Goal: Book appointment/travel/reservation

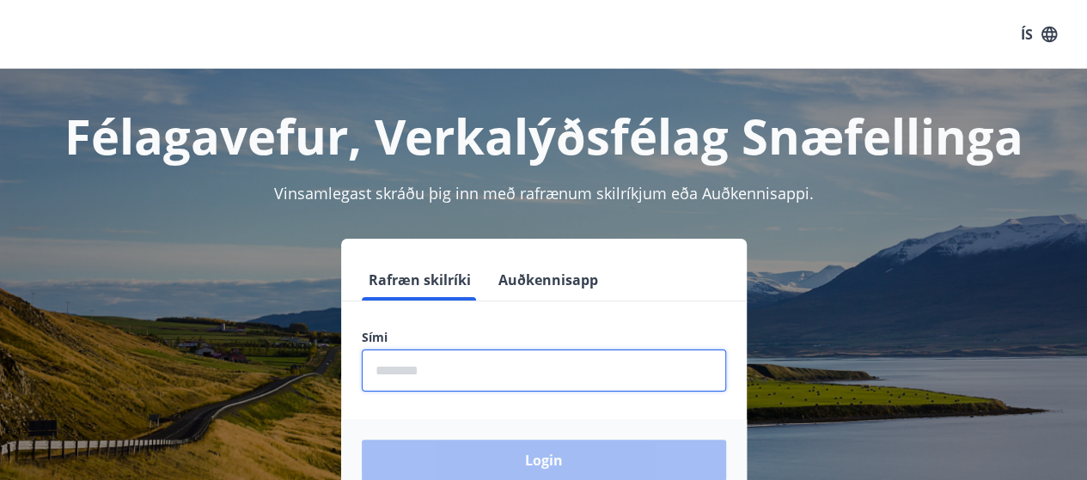
click at [413, 380] on input "phone" at bounding box center [544, 371] width 364 height 42
type input "********"
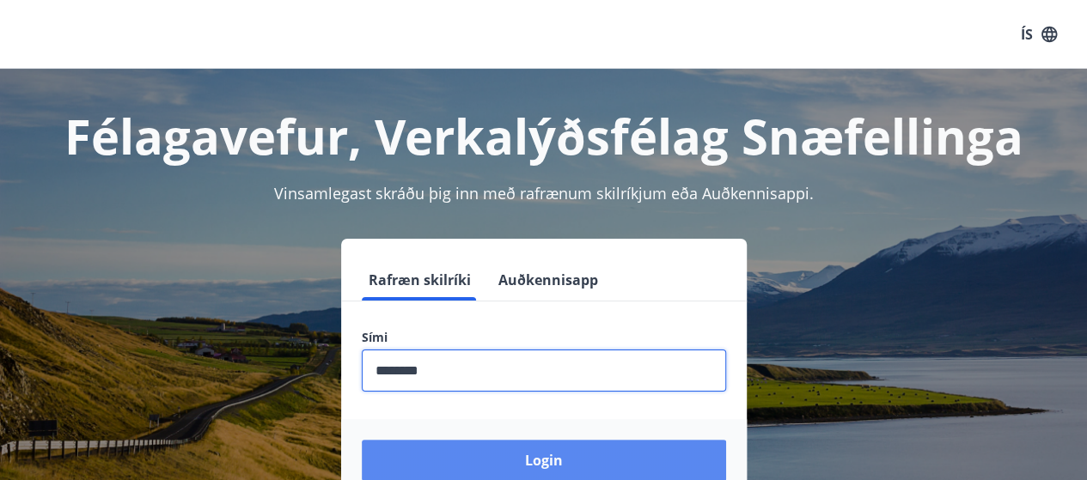
click at [540, 459] on button "Login" at bounding box center [544, 460] width 364 height 41
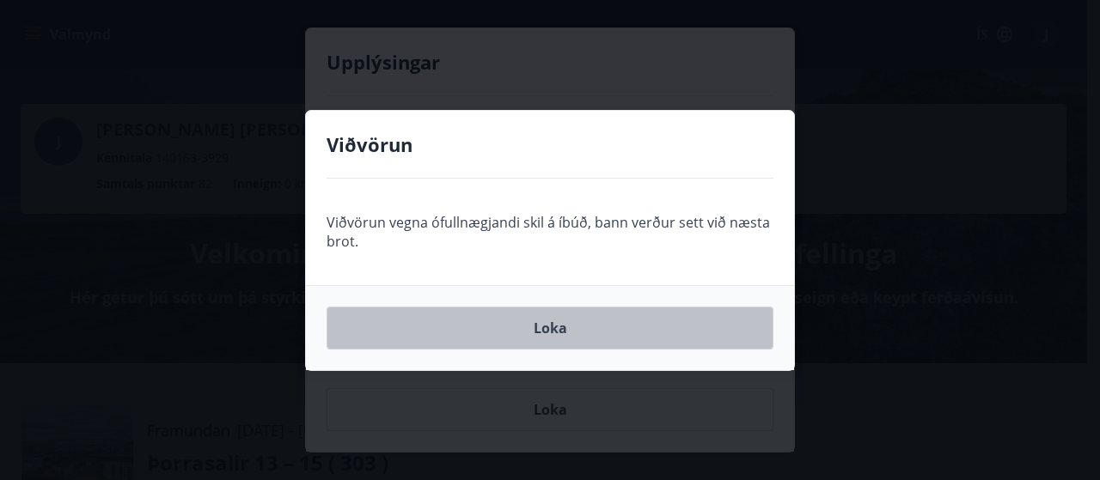
click at [554, 325] on button "Loka" at bounding box center [550, 328] width 447 height 43
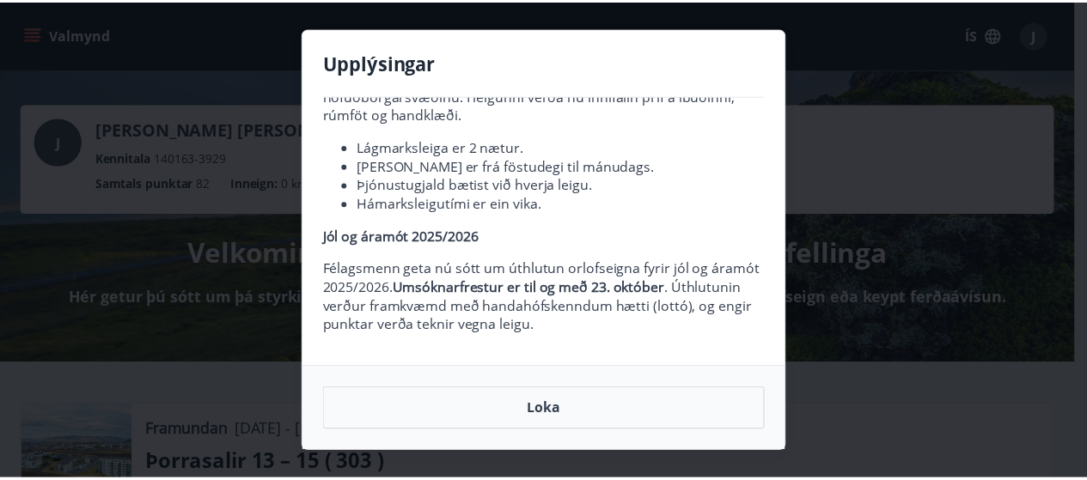
scroll to position [96, 0]
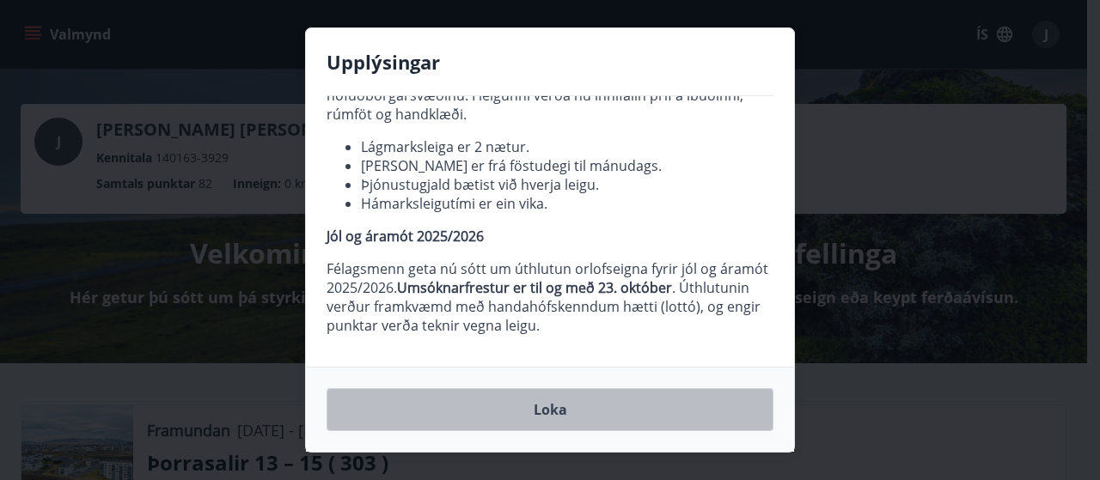
click at [539, 412] on button "Loka" at bounding box center [550, 409] width 447 height 43
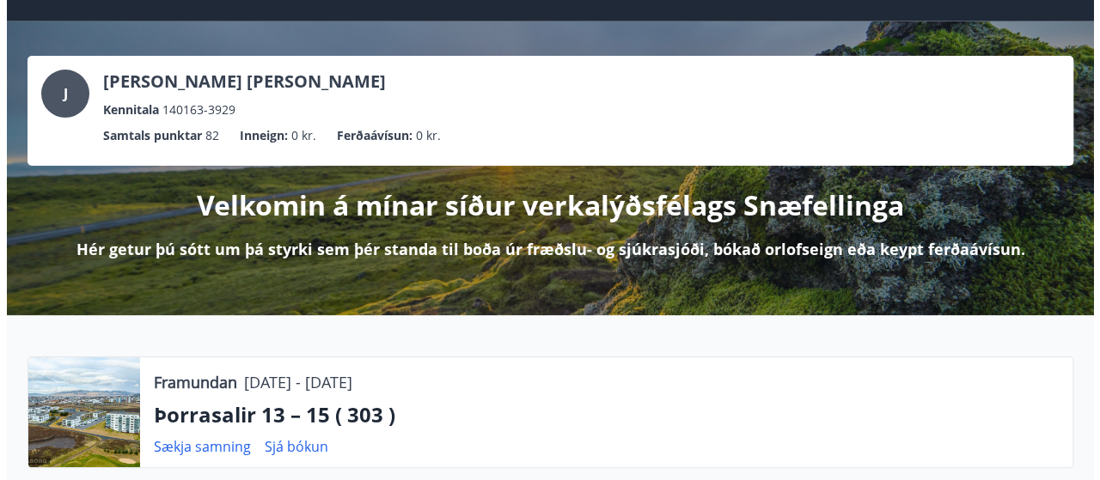
scroll to position [172, 0]
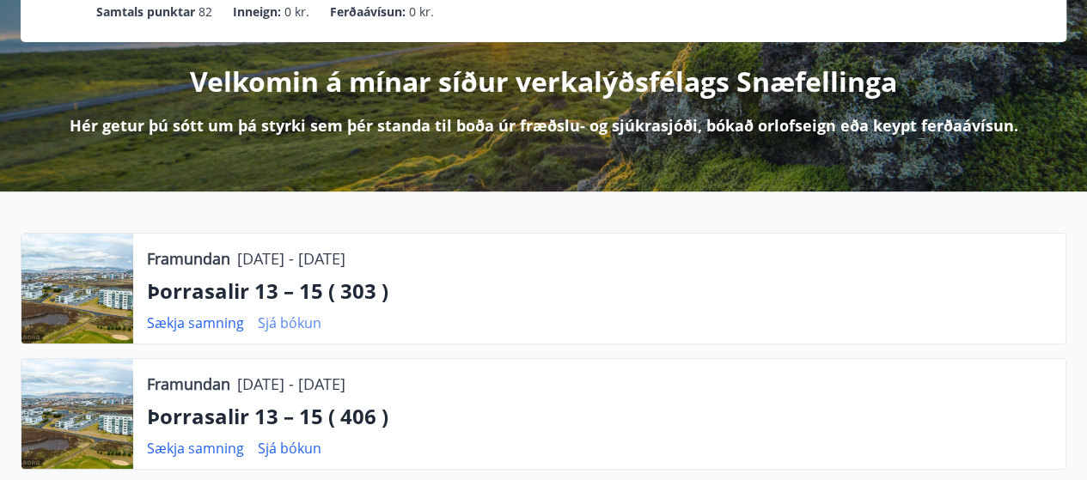
click at [289, 317] on link "Sjá bókun" at bounding box center [290, 323] width 64 height 19
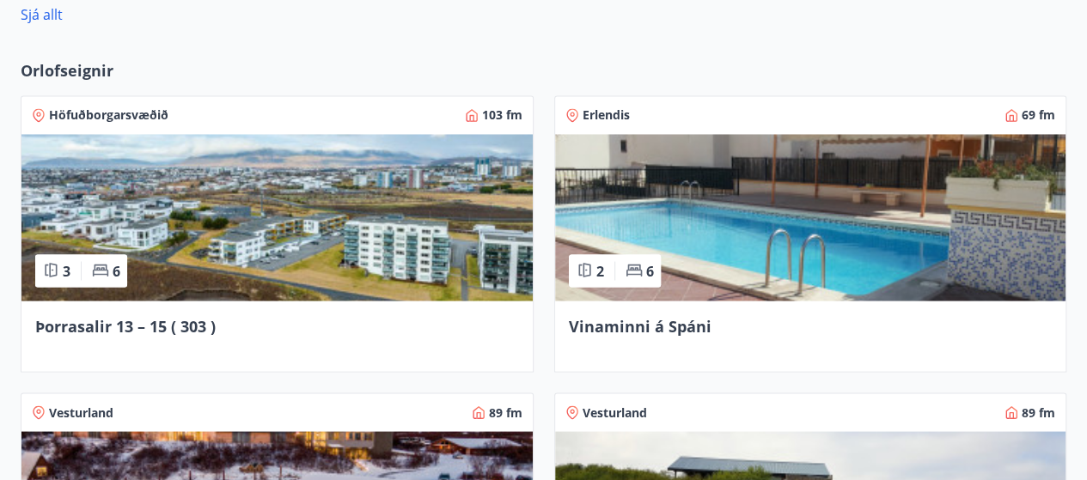
scroll to position [1461, 0]
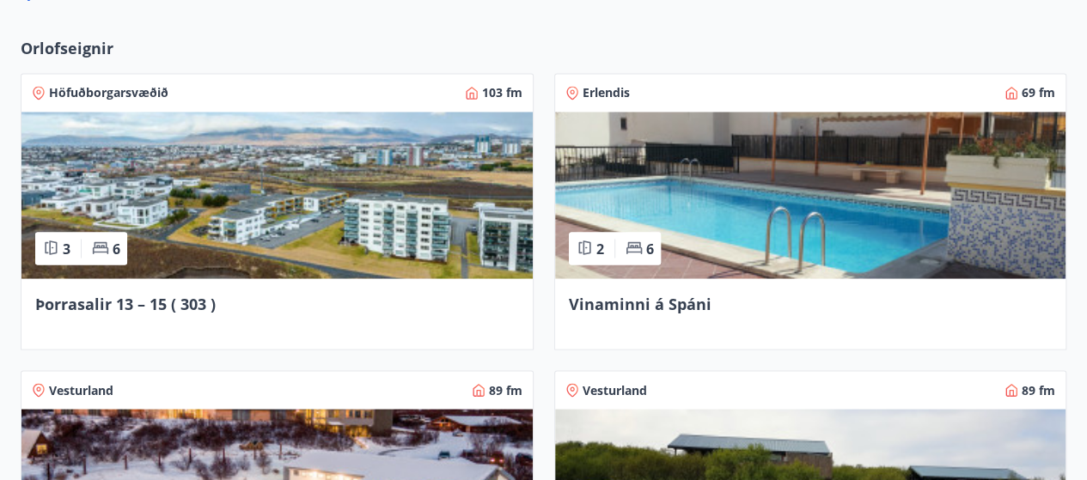
click at [129, 307] on span "Þorrasalir 13 – 15 ( 303 )" at bounding box center [125, 303] width 180 height 21
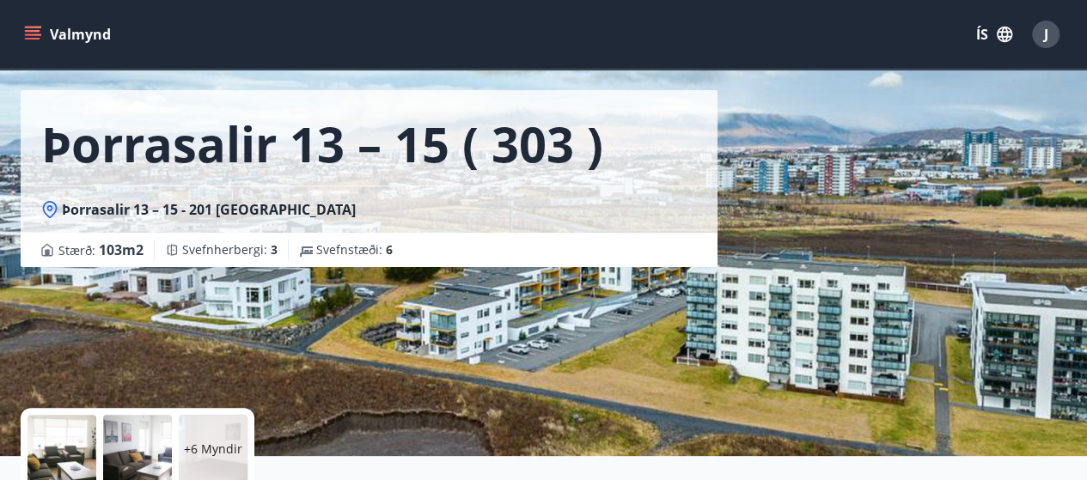
scroll to position [86, 0]
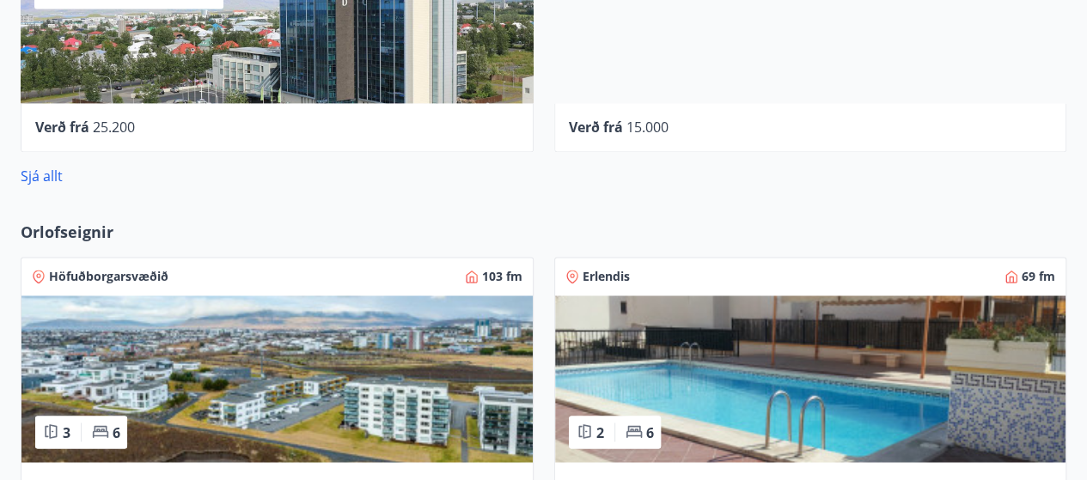
scroll to position [1229, 0]
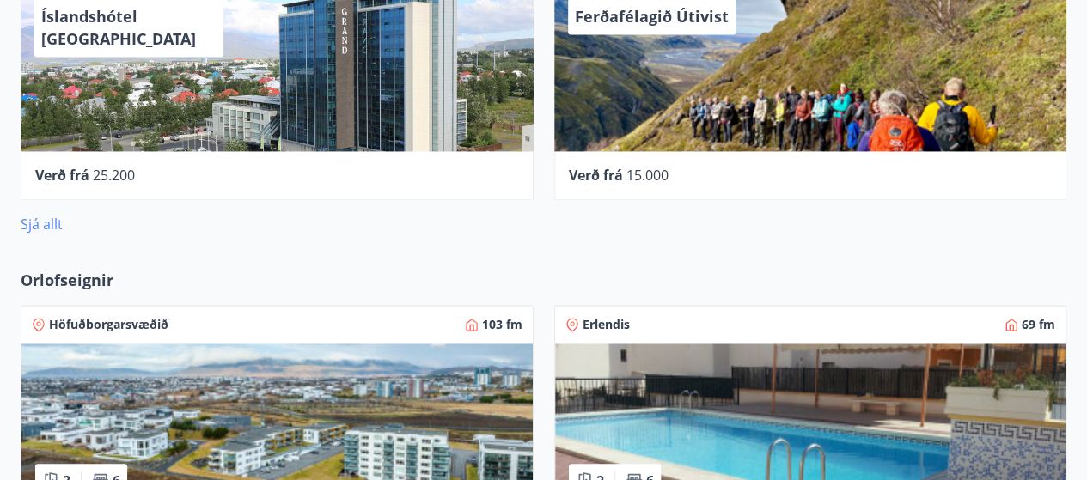
click at [40, 220] on link "Sjá allt" at bounding box center [42, 224] width 42 height 19
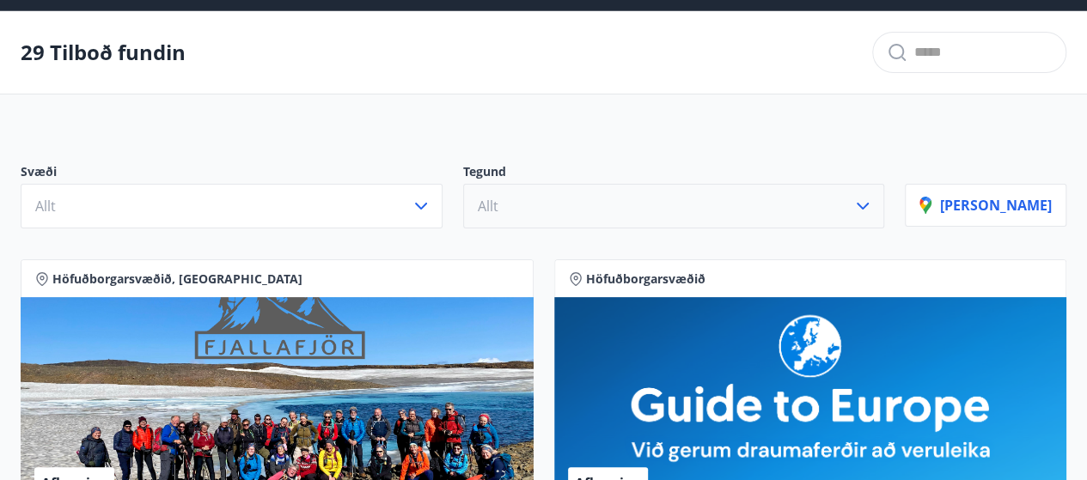
scroll to position [86, 0]
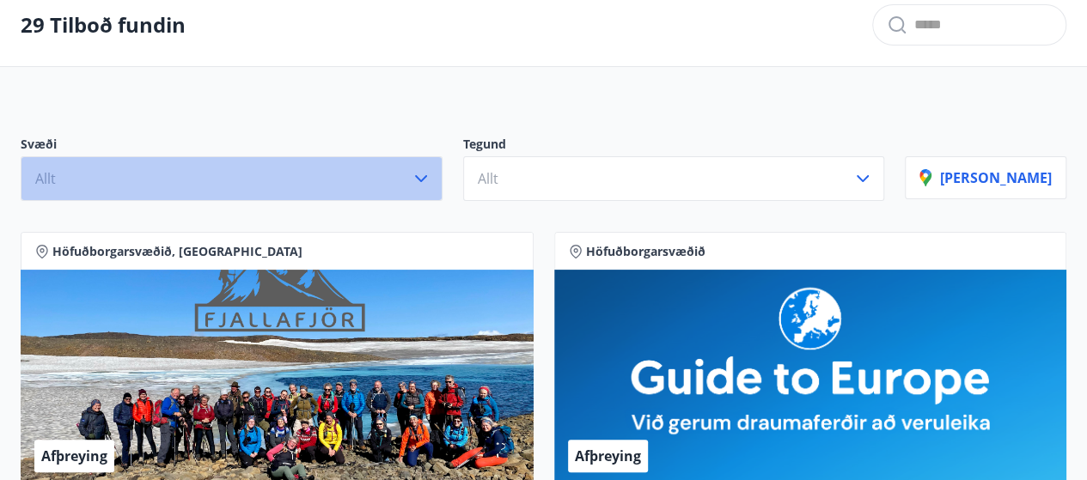
click at [431, 176] on icon "button" at bounding box center [421, 178] width 21 height 21
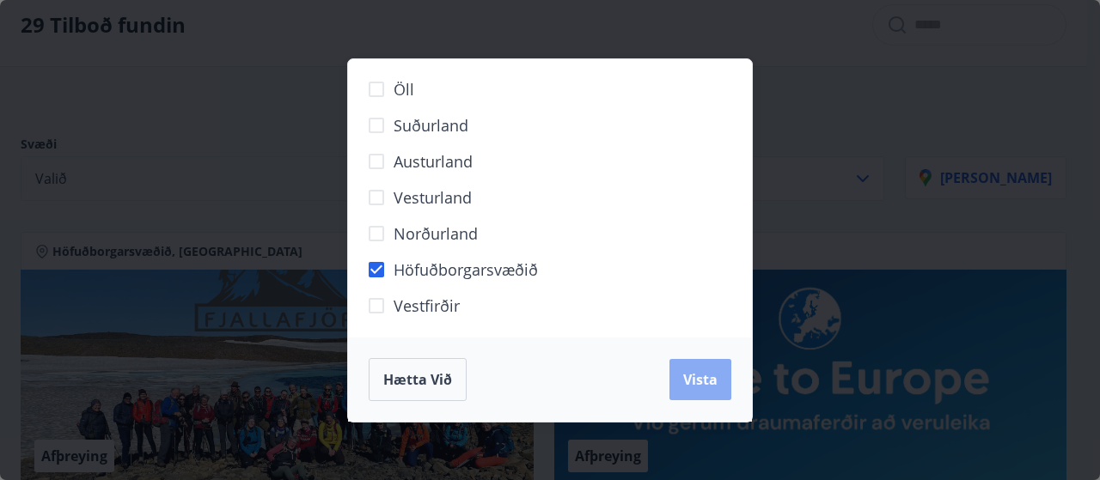
click at [707, 376] on span "Vista" at bounding box center [700, 379] width 34 height 19
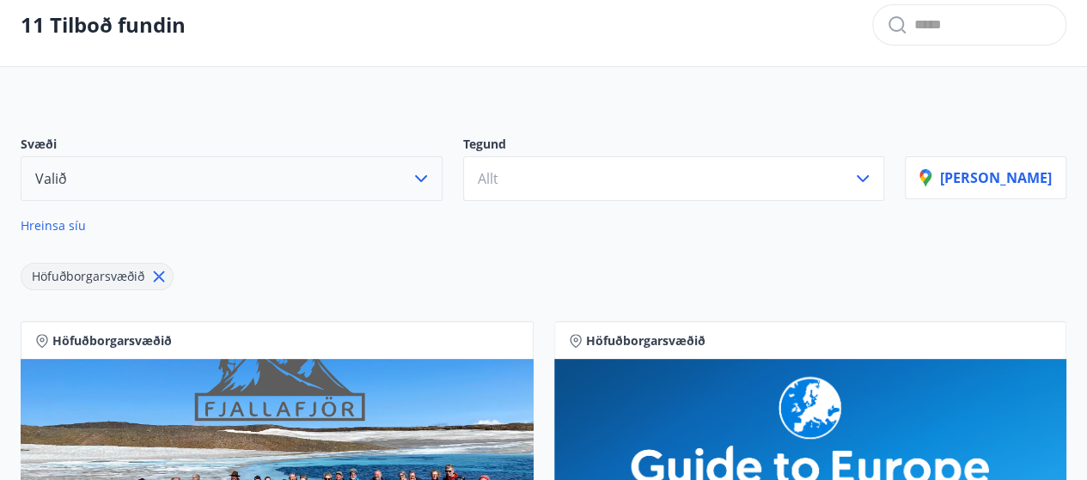
click at [431, 178] on icon "button" at bounding box center [421, 178] width 21 height 21
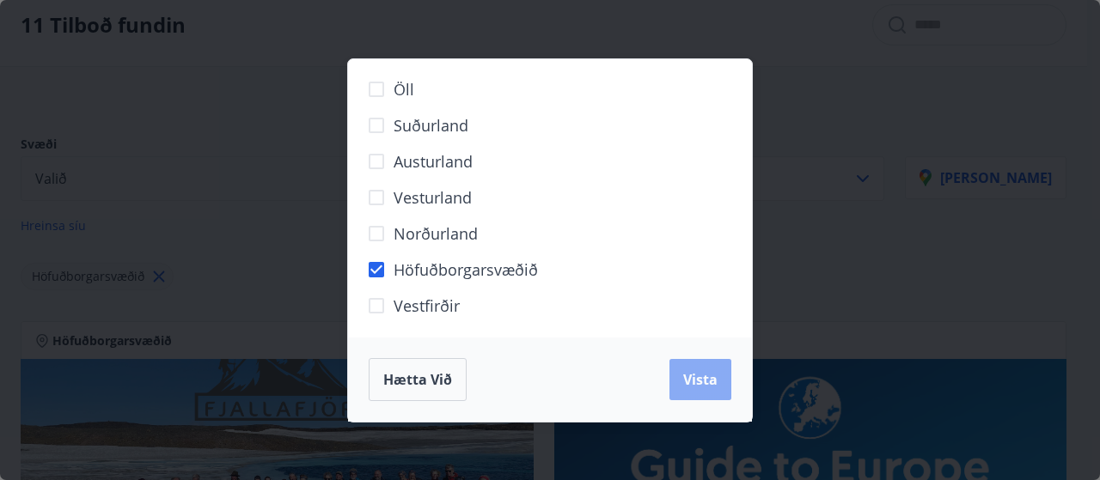
click at [700, 376] on span "Vista" at bounding box center [700, 379] width 34 height 19
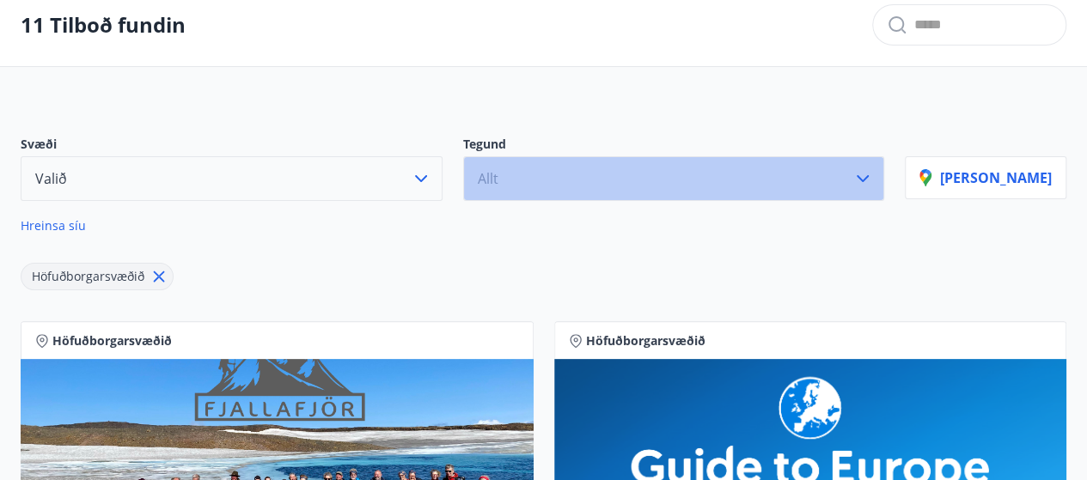
click at [873, 174] on icon "button" at bounding box center [863, 178] width 21 height 21
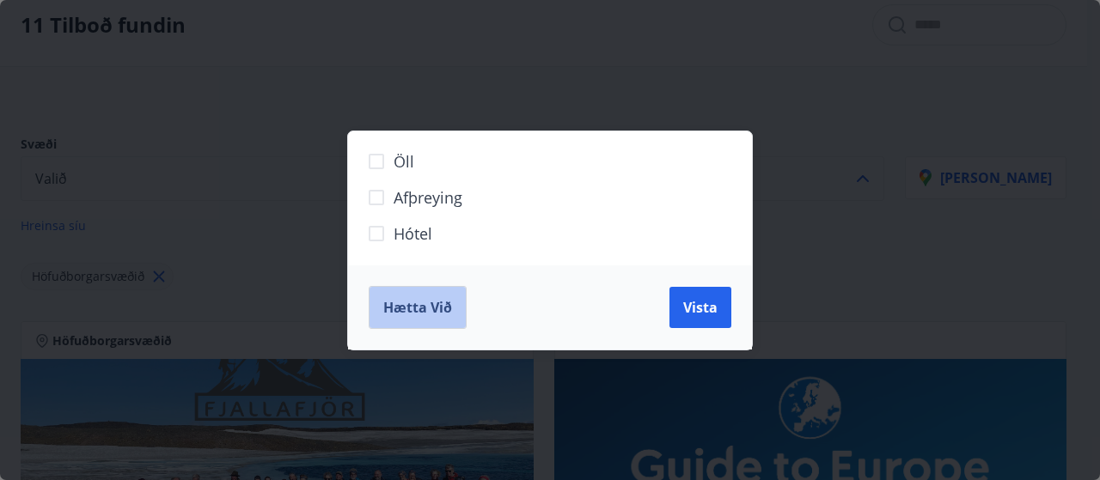
drag, startPoint x: 400, startPoint y: 310, endPoint x: 395, endPoint y: 295, distance: 16.1
click at [400, 307] on span "Hætta við" at bounding box center [417, 307] width 69 height 19
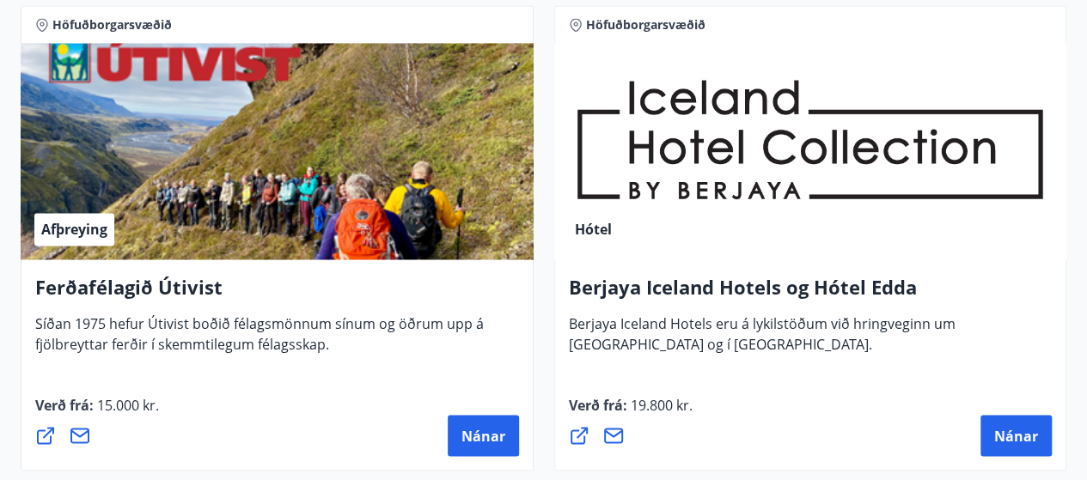
scroll to position [86, 0]
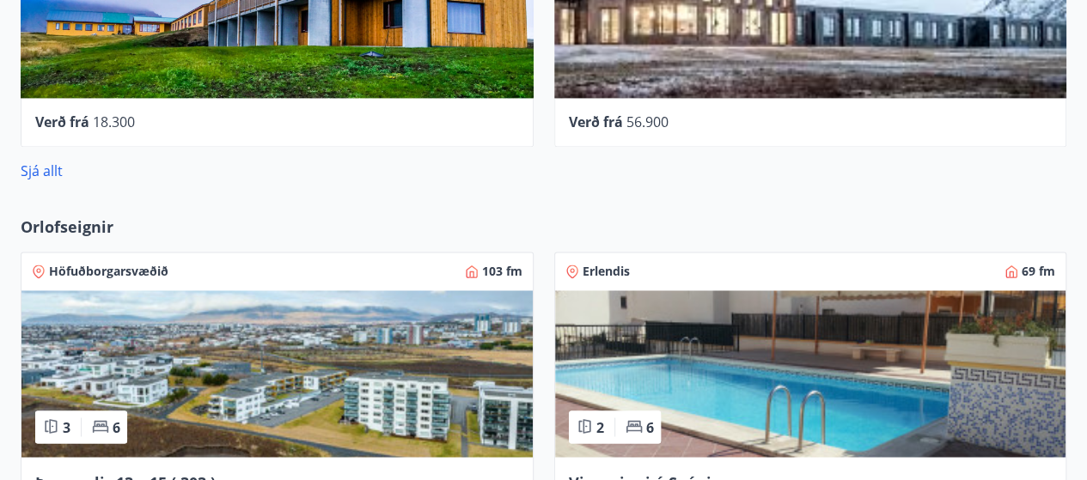
scroll to position [1363, 0]
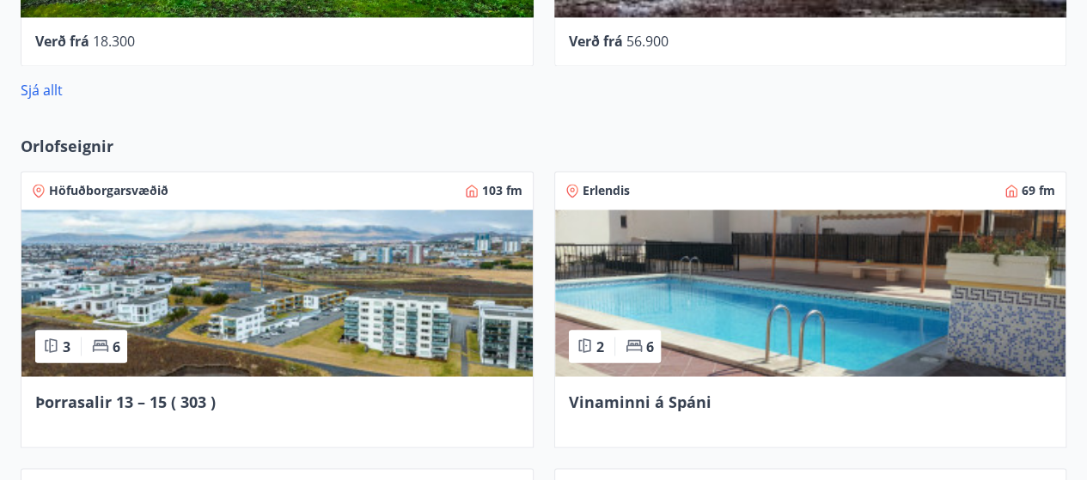
click at [124, 398] on span "Þorrasalir 13 – 15 ( 303 )" at bounding box center [125, 401] width 180 height 21
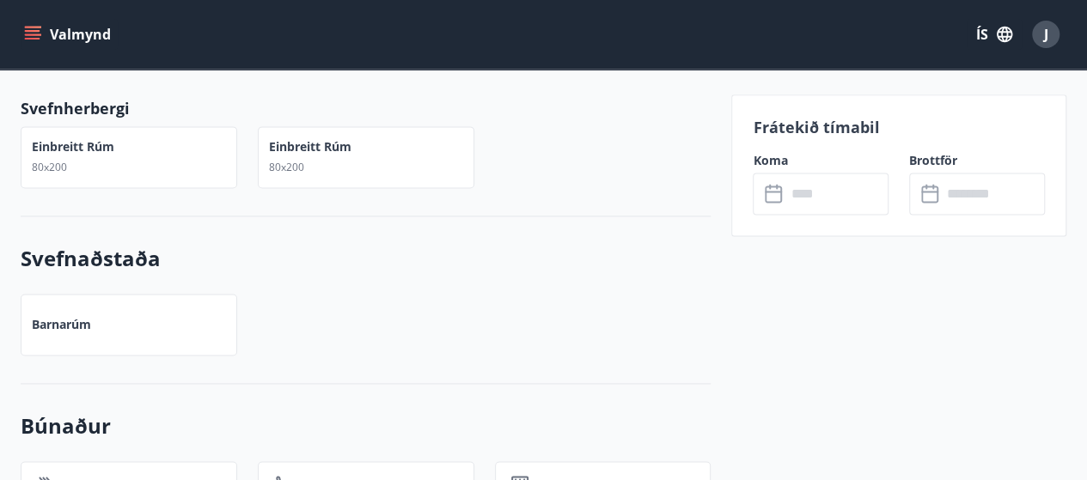
scroll to position [1203, 0]
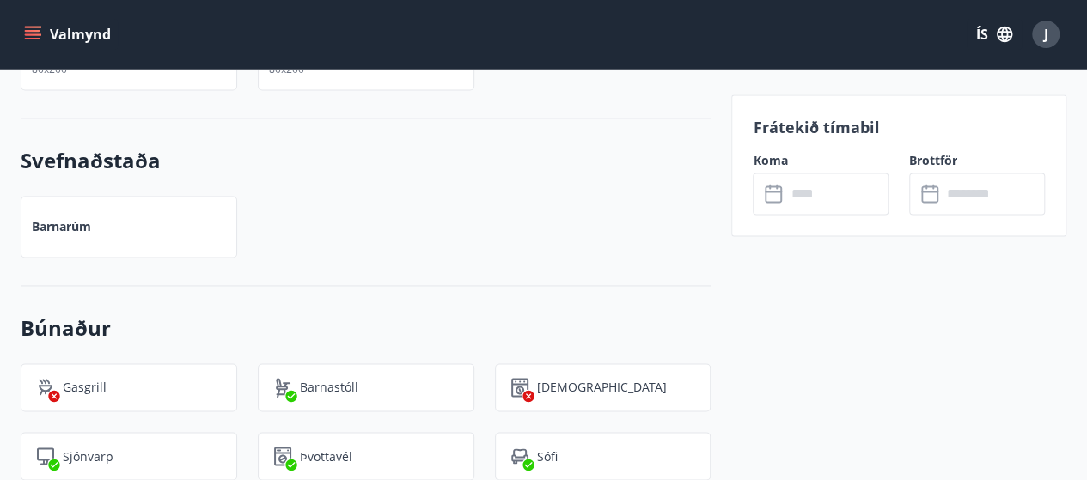
click at [35, 34] on icon "menu" at bounding box center [34, 35] width 19 height 2
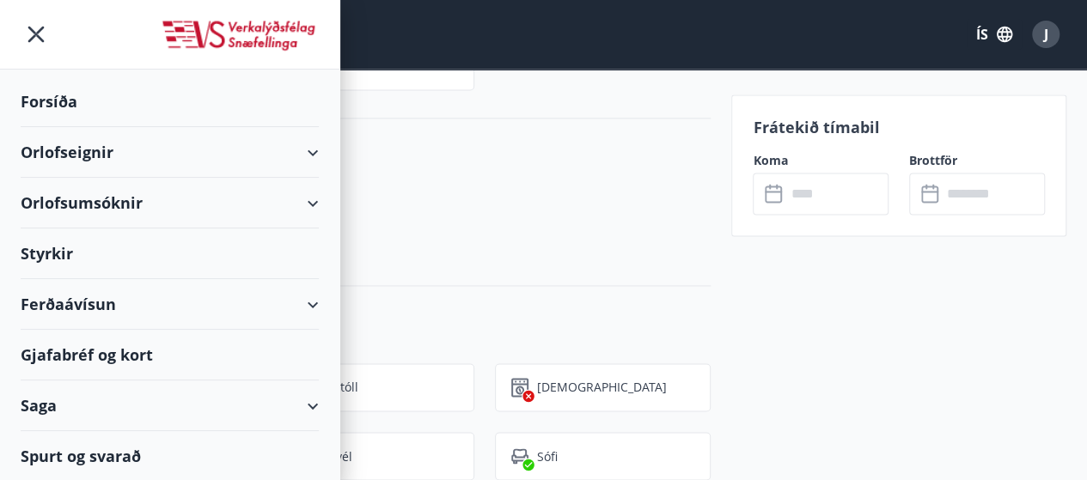
click at [516, 207] on div "Barnarúm" at bounding box center [355, 216] width 711 height 83
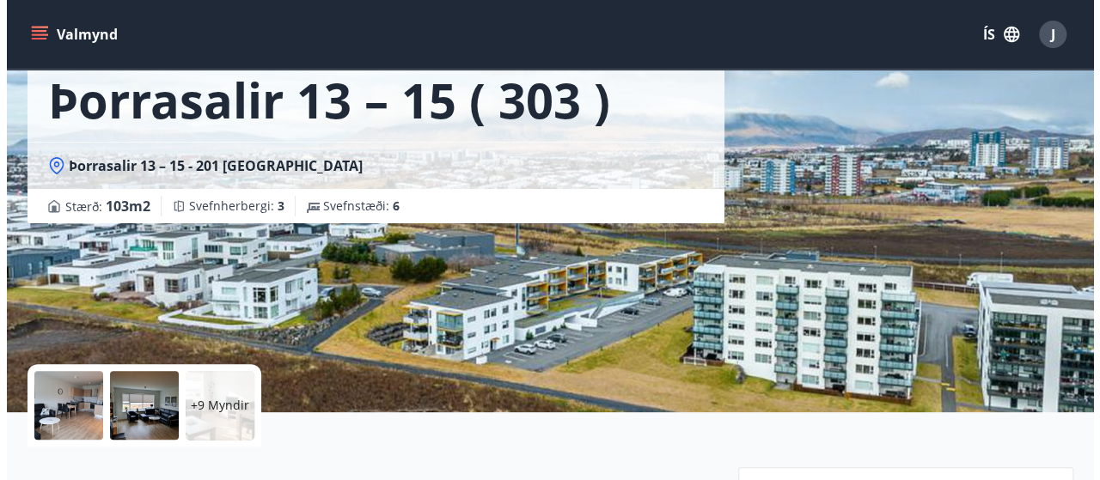
scroll to position [0, 0]
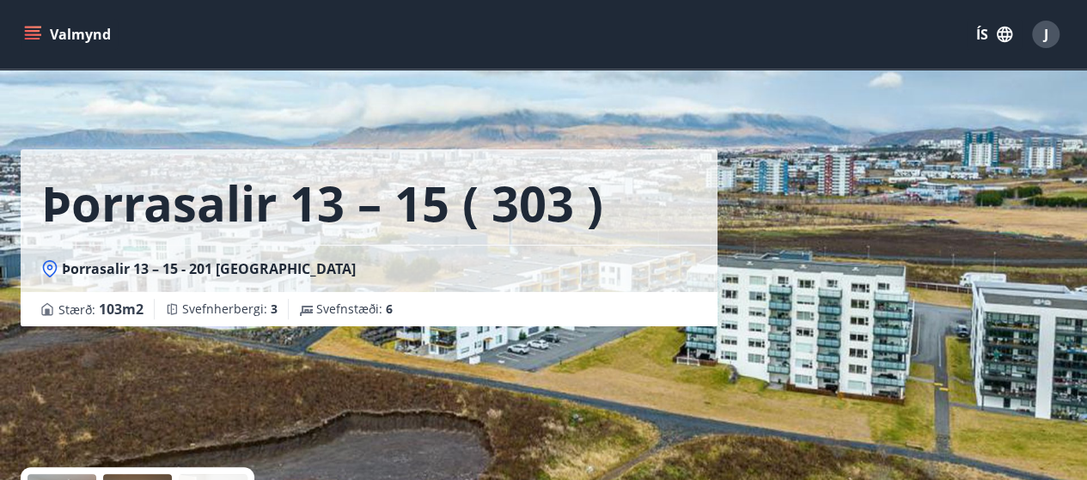
click at [1045, 31] on span "J" at bounding box center [1046, 34] width 4 height 19
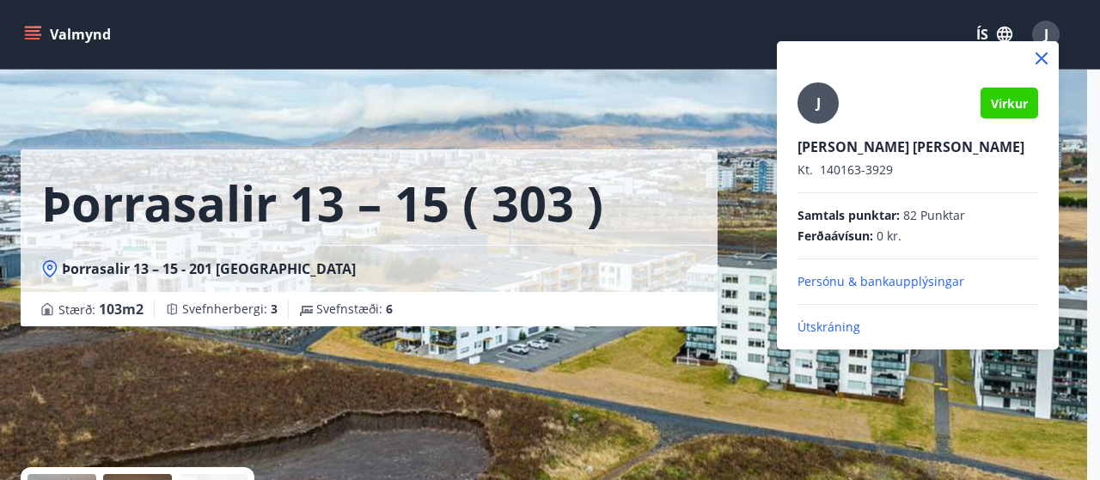
click at [820, 324] on p "Útskráning" at bounding box center [918, 327] width 241 height 17
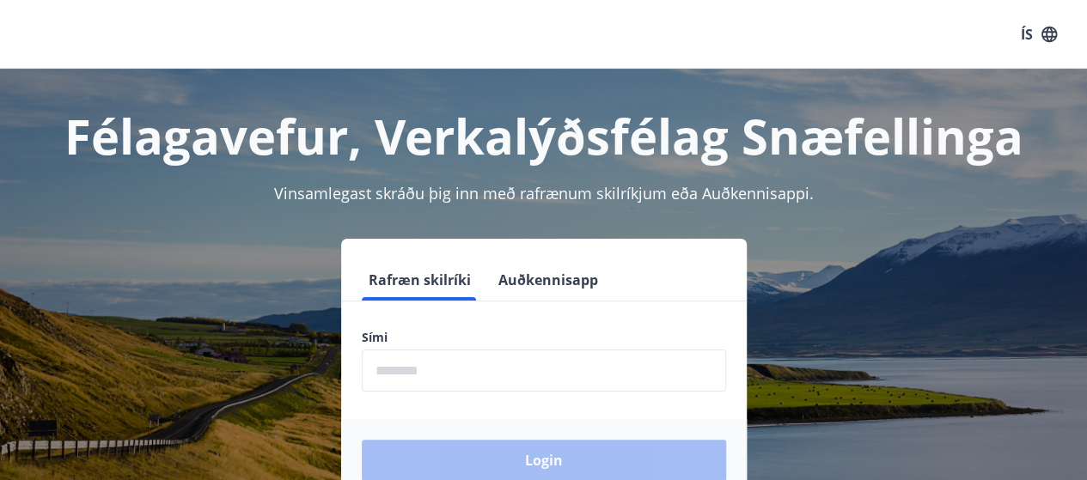
click at [403, 376] on input "phone" at bounding box center [544, 371] width 364 height 42
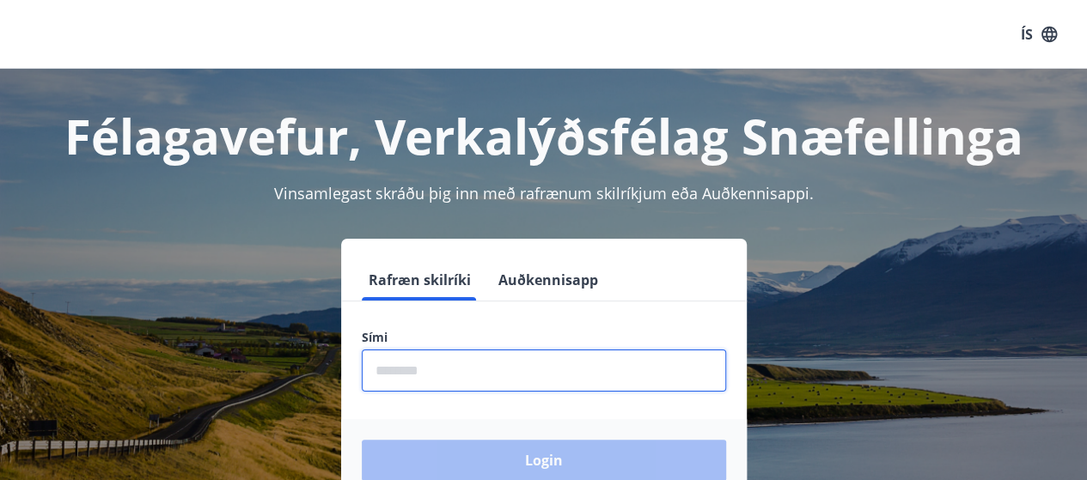
type input "********"
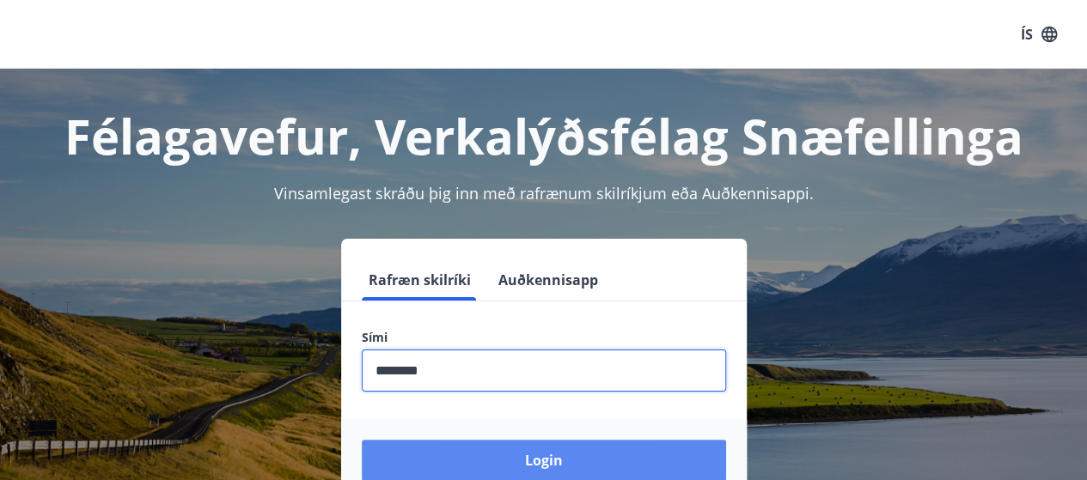
click at [556, 460] on button "Login" at bounding box center [544, 460] width 364 height 41
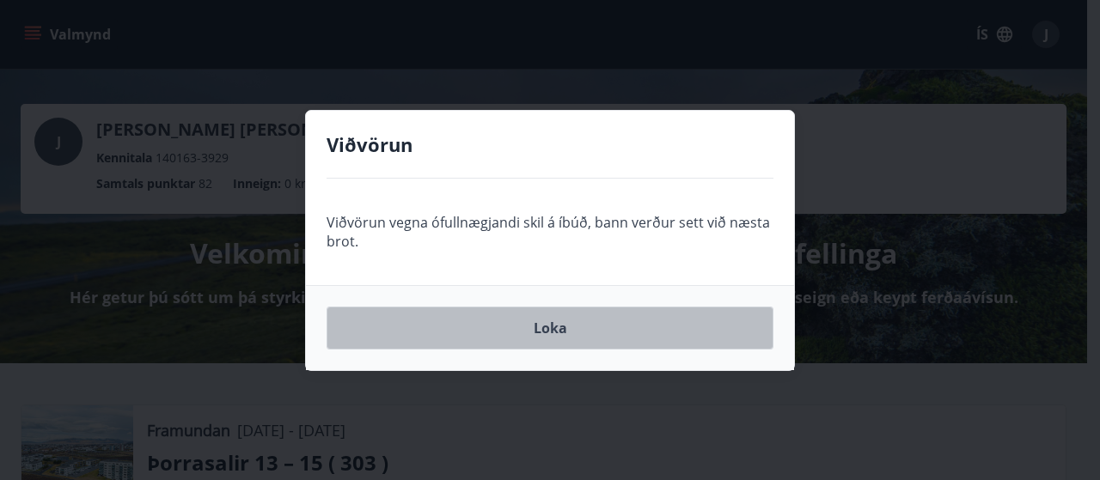
click at [541, 322] on button "Loka" at bounding box center [550, 328] width 447 height 43
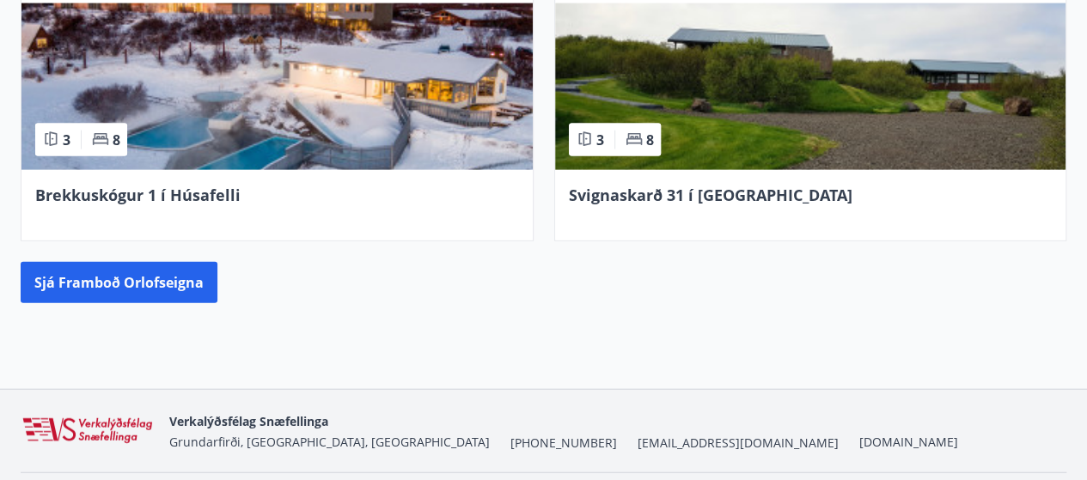
scroll to position [1917, 0]
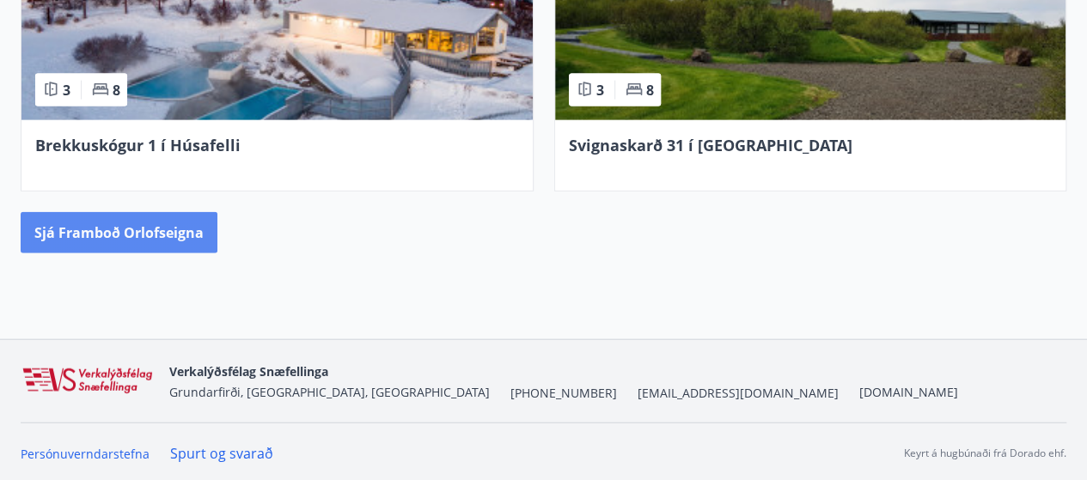
click at [119, 229] on button "Sjá framboð orlofseigna" at bounding box center [119, 232] width 197 height 41
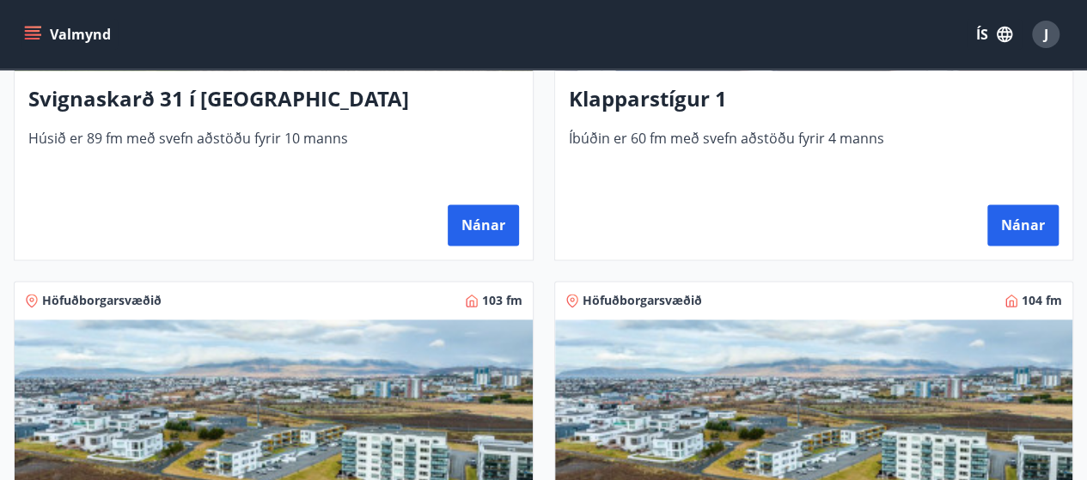
scroll to position [1203, 0]
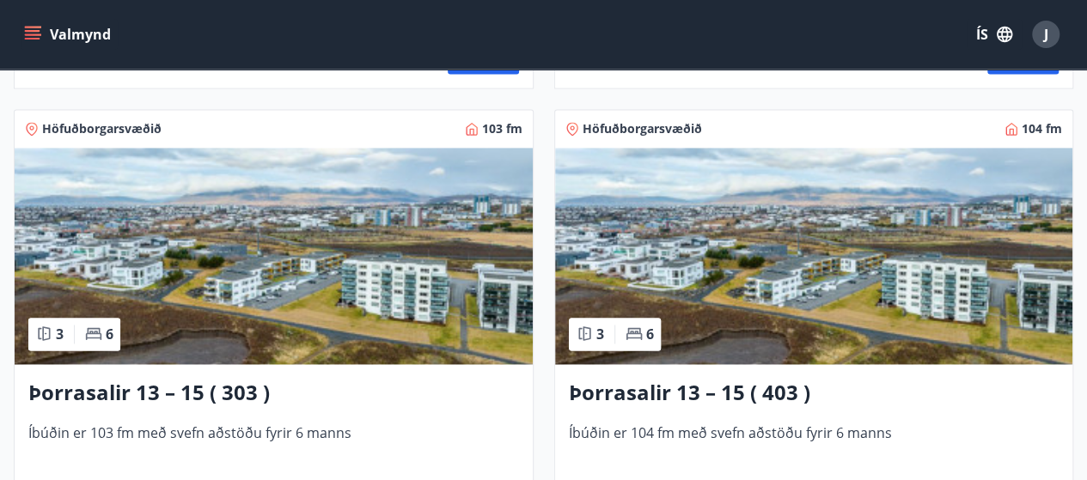
click at [662, 386] on h3 "Þorrasalir 13 – 15 ( 403 )" at bounding box center [814, 393] width 491 height 31
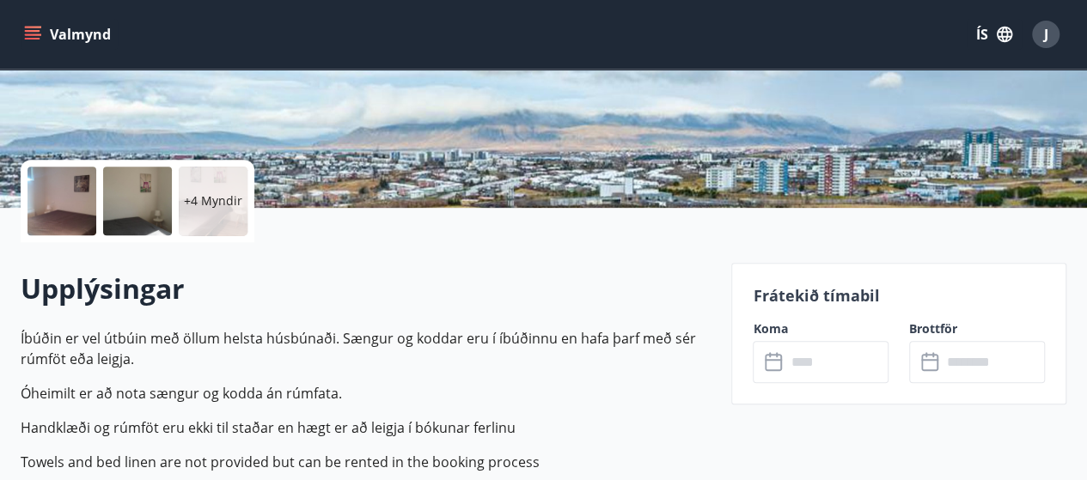
scroll to position [344, 0]
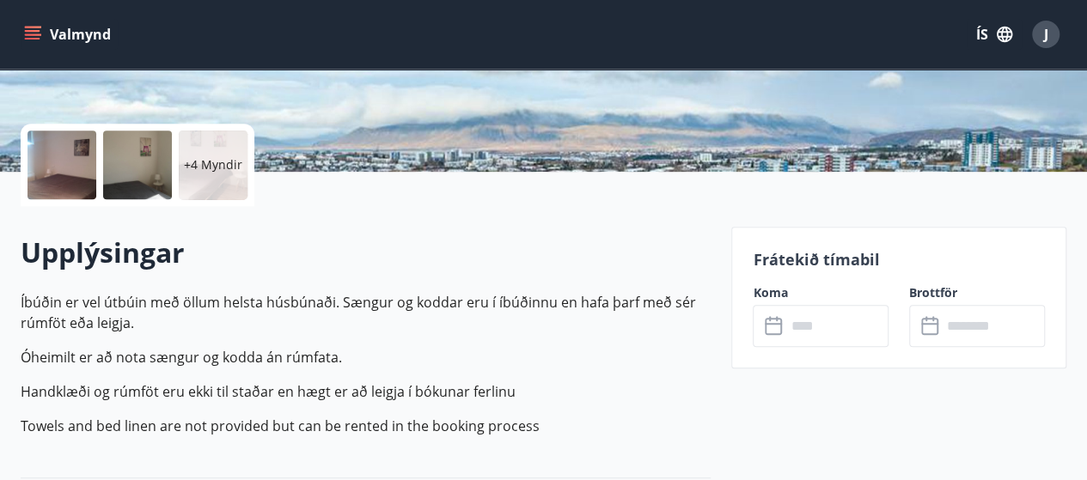
click at [823, 334] on input "text" at bounding box center [837, 326] width 103 height 42
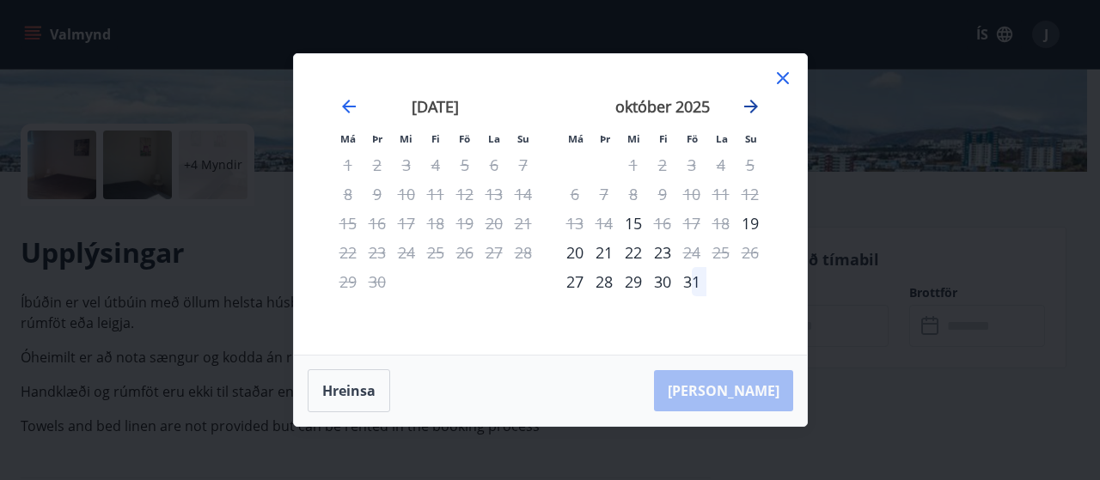
click at [751, 107] on icon "Move forward to switch to the next month." at bounding box center [751, 107] width 14 height 14
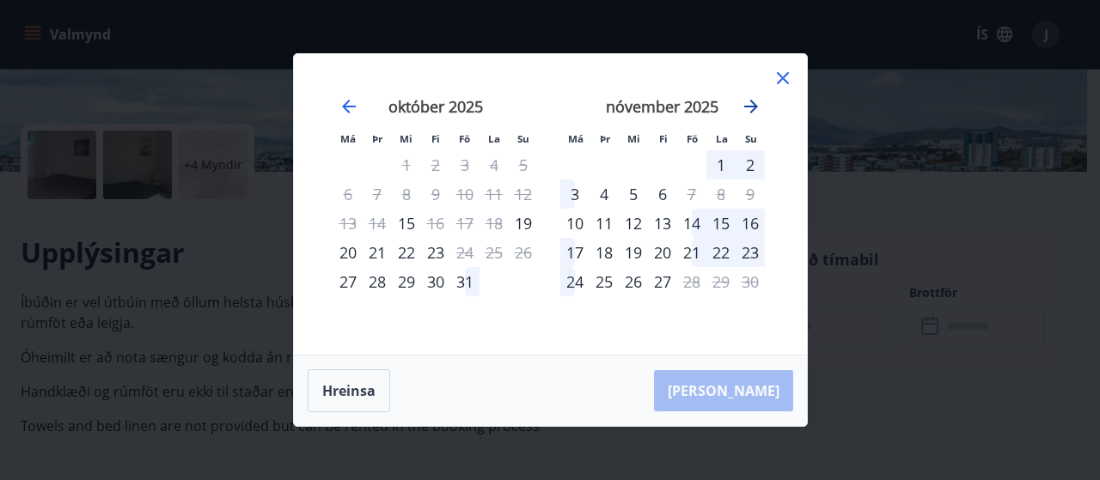
click at [753, 107] on icon "Move forward to switch to the next month." at bounding box center [751, 107] width 14 height 14
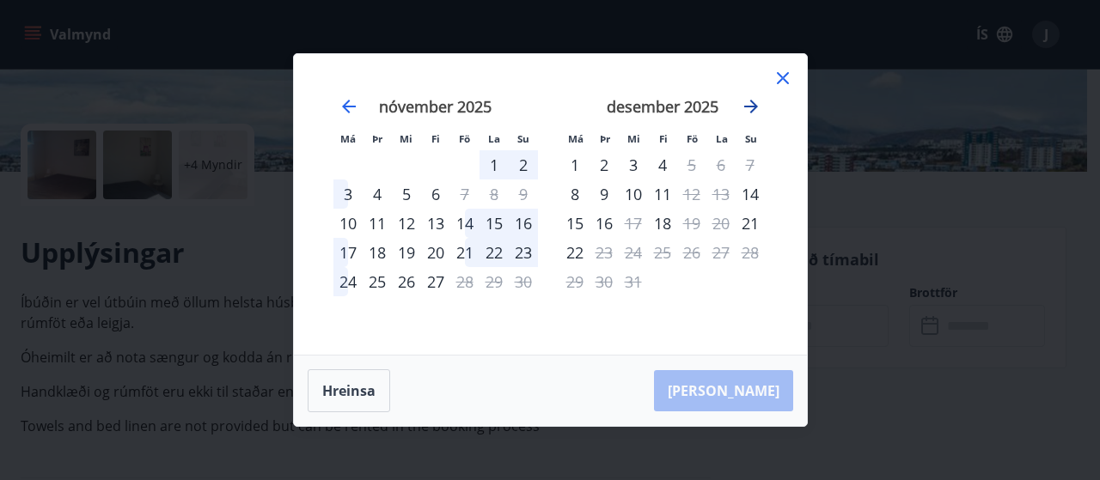
click at [753, 106] on icon "Move forward to switch to the next month." at bounding box center [751, 107] width 14 height 14
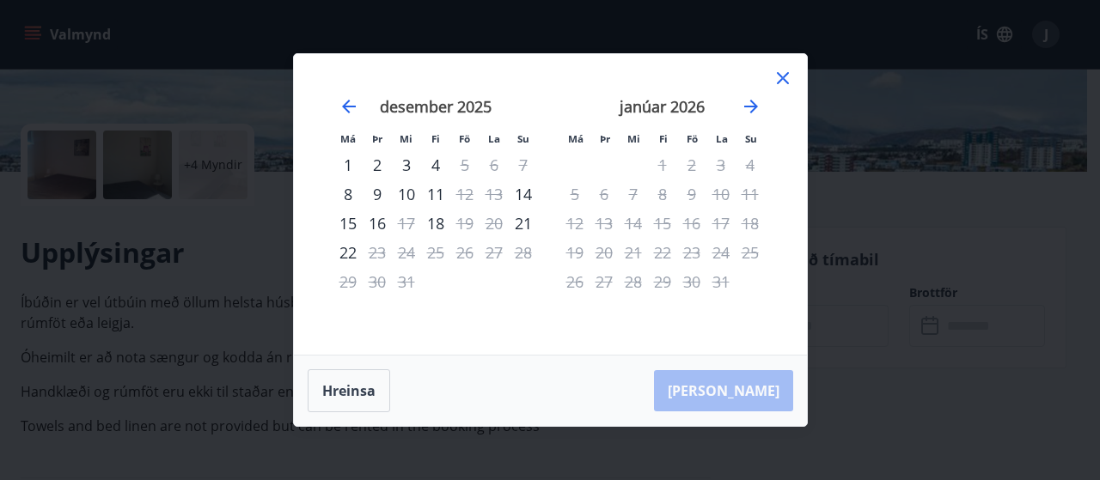
click at [784, 76] on icon at bounding box center [783, 78] width 12 height 12
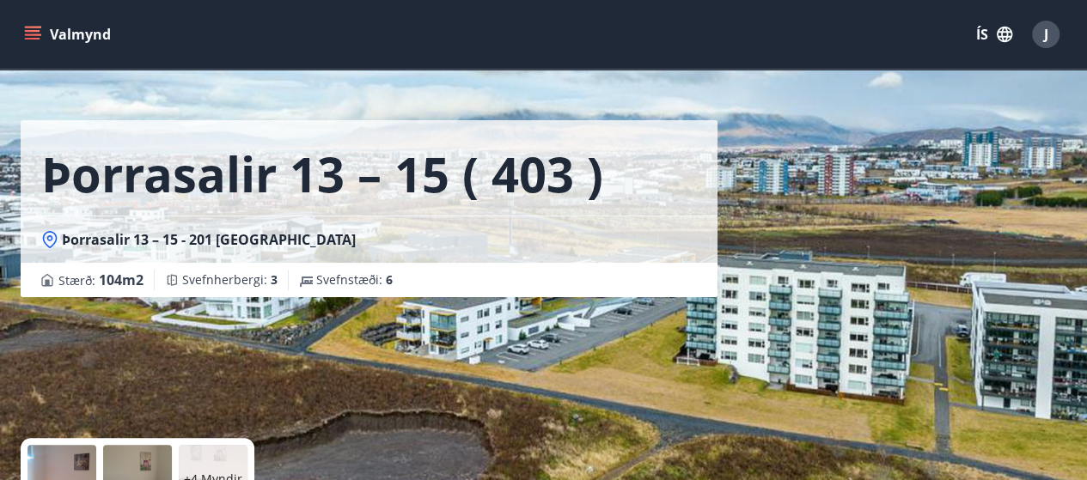
scroll to position [0, 0]
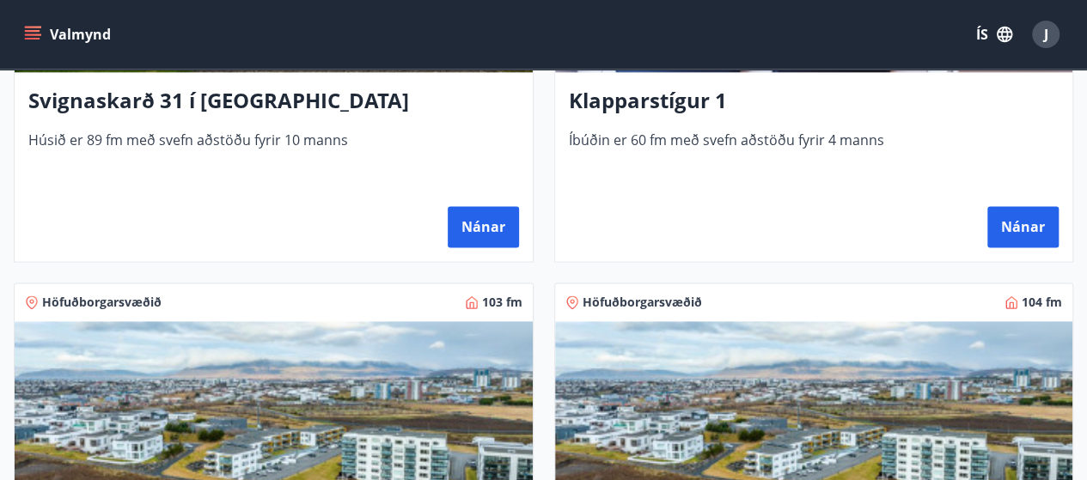
scroll to position [1031, 0]
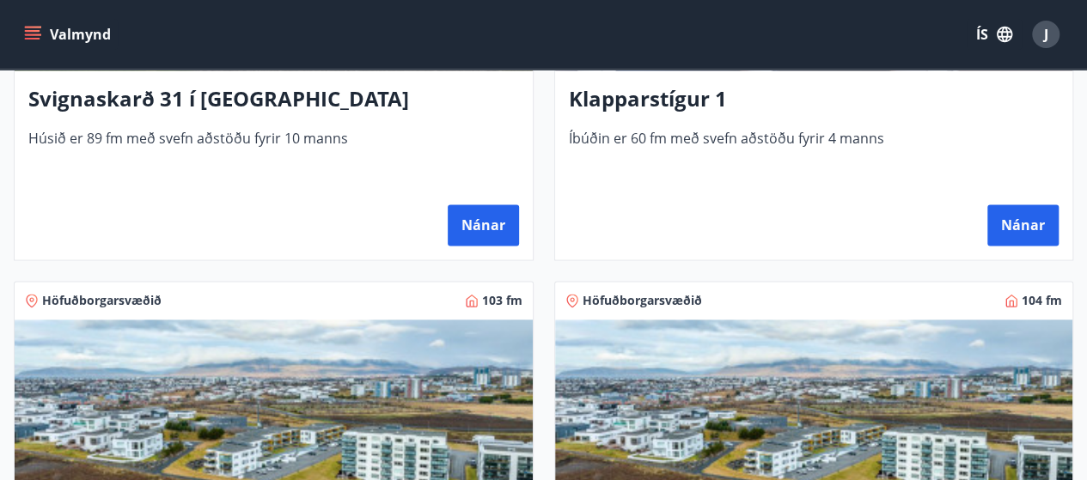
click at [676, 97] on h3 "Klapparstígur 1" at bounding box center [814, 99] width 491 height 31
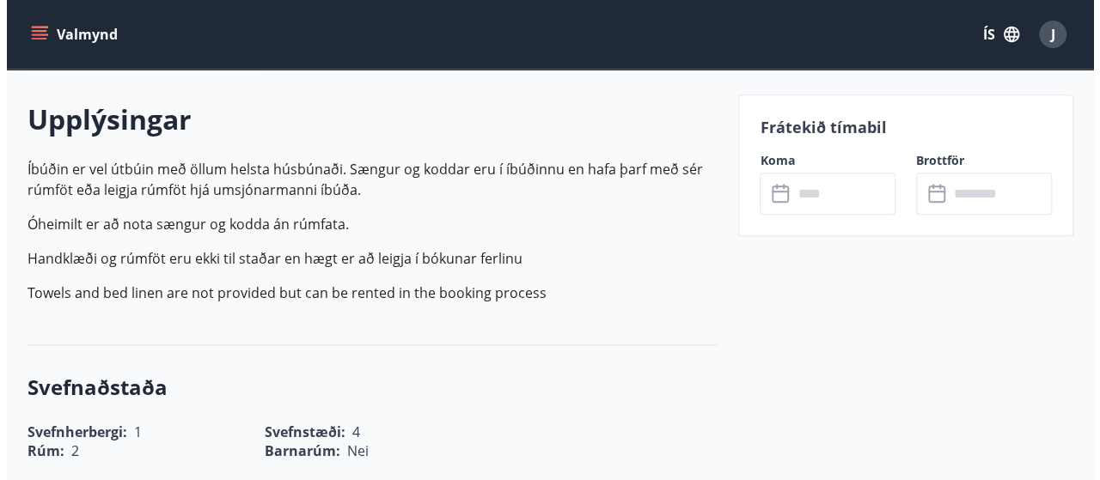
scroll to position [516, 0]
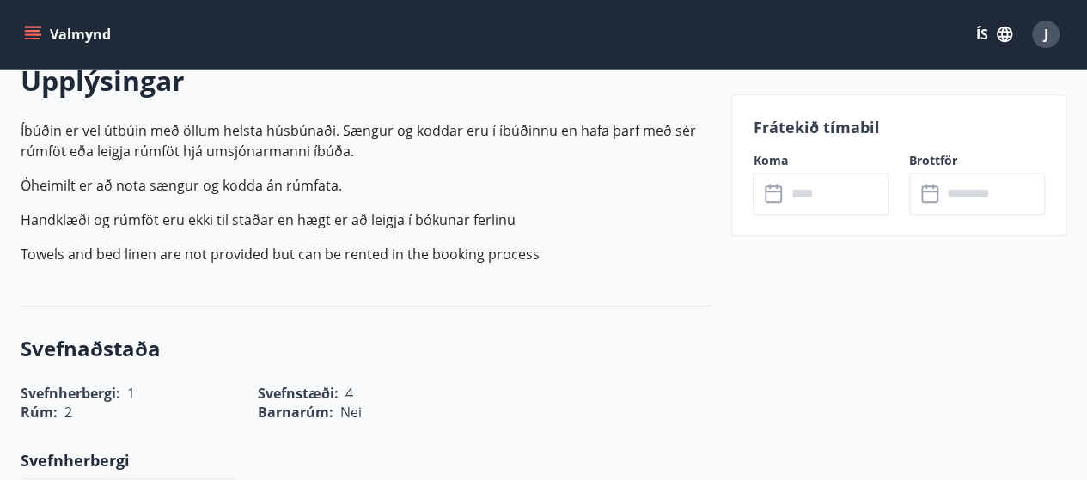
click at [798, 196] on input "text" at bounding box center [837, 194] width 103 height 42
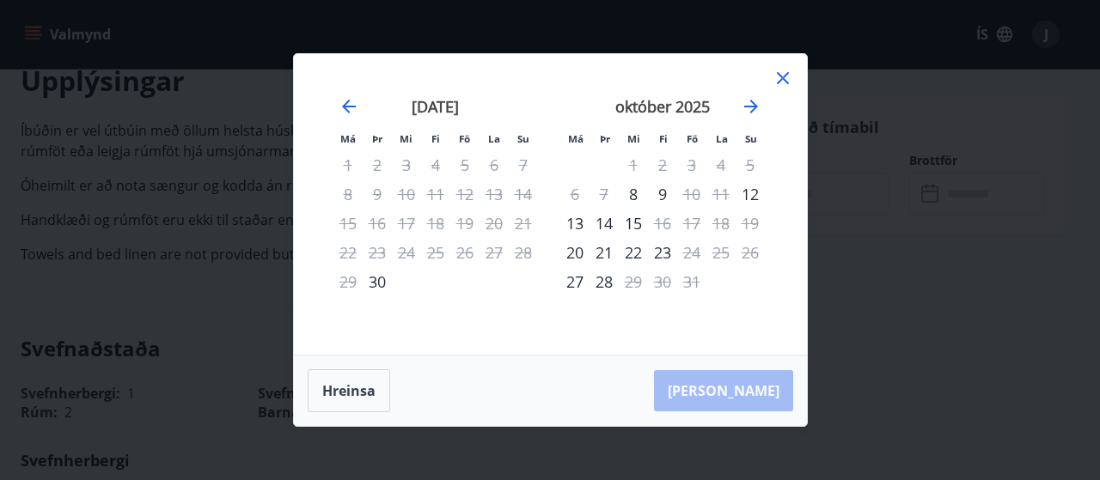
click at [779, 75] on icon at bounding box center [783, 78] width 12 height 12
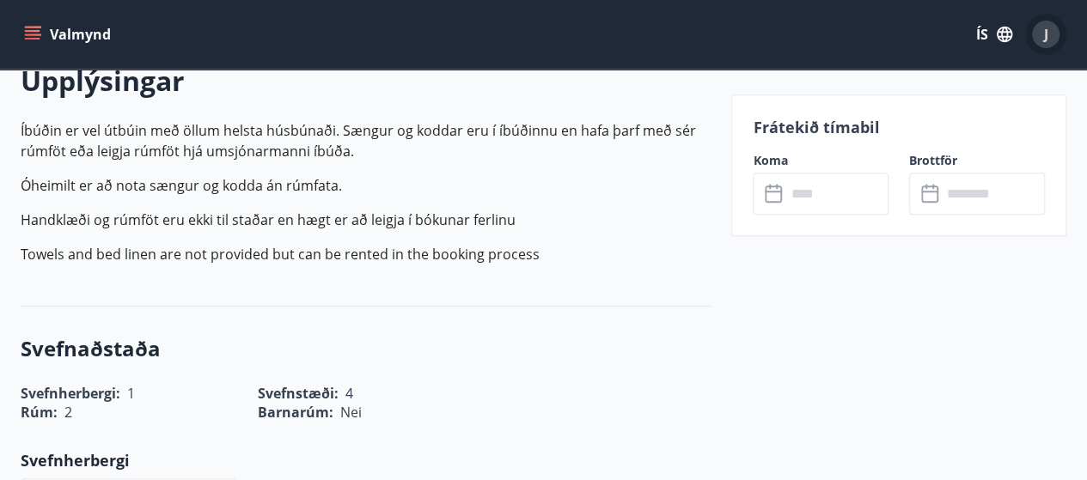
click at [1055, 33] on div "J" at bounding box center [1046, 35] width 28 height 28
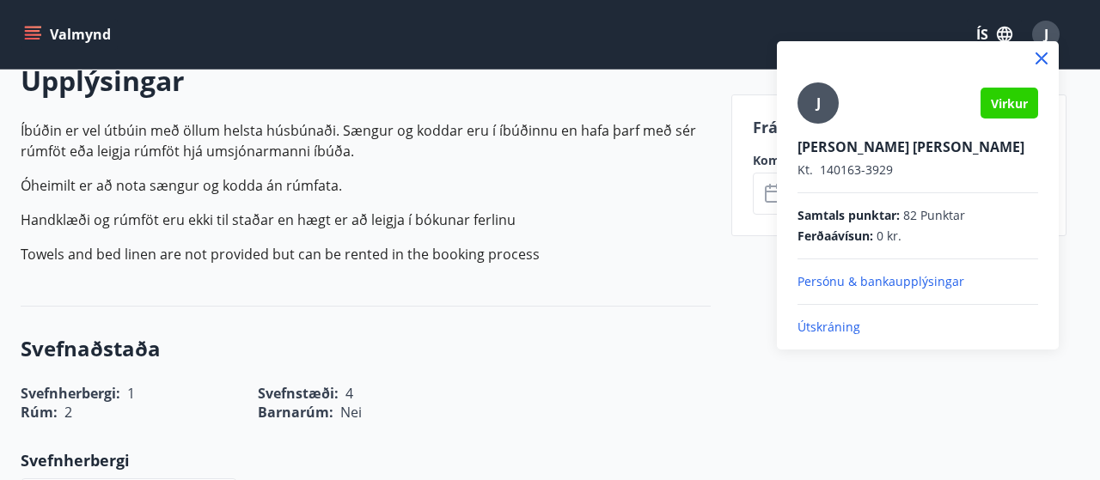
click at [835, 324] on p "Útskráning" at bounding box center [918, 327] width 241 height 17
